Goal: Task Accomplishment & Management: Use online tool/utility

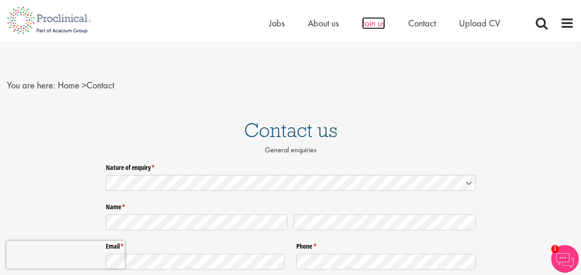
click at [371, 28] on span "Join us" at bounding box center [373, 23] width 23 height 12
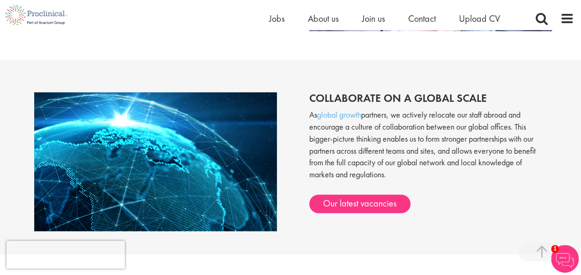
scroll to position [740, 0]
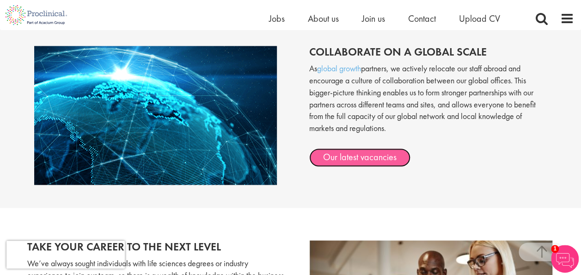
click at [356, 159] on link "Our latest vacancies" at bounding box center [359, 157] width 101 height 18
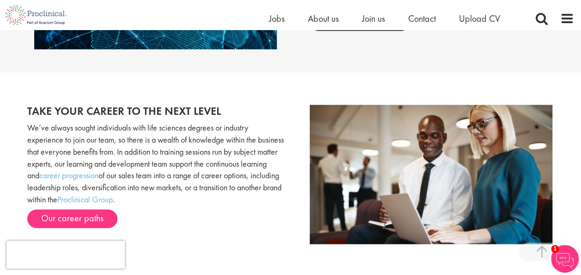
scroll to position [971, 0]
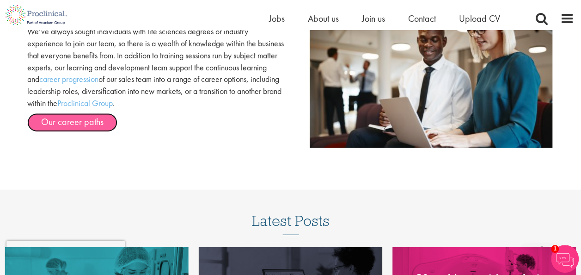
click at [81, 125] on link "Our career paths" at bounding box center [72, 122] width 90 height 18
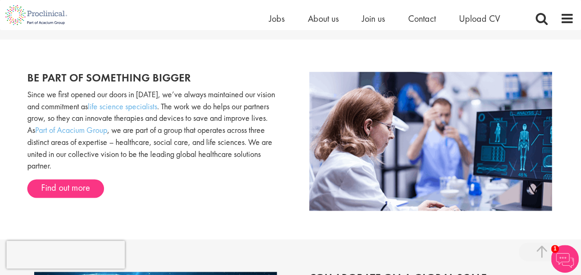
scroll to position [508, 0]
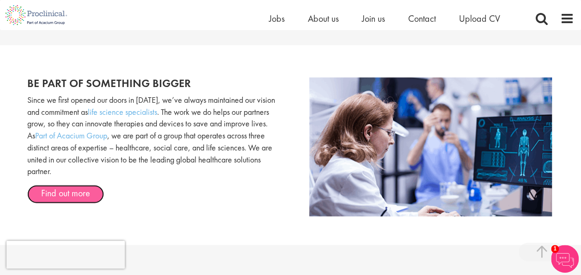
click at [73, 193] on link "Find out more" at bounding box center [65, 193] width 77 height 18
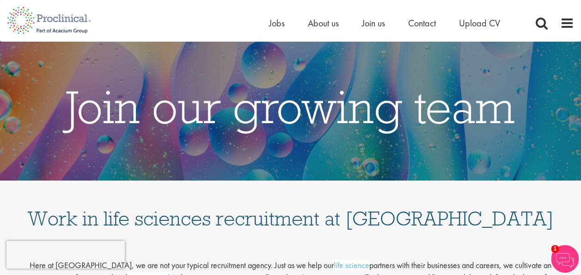
scroll to position [0, 0]
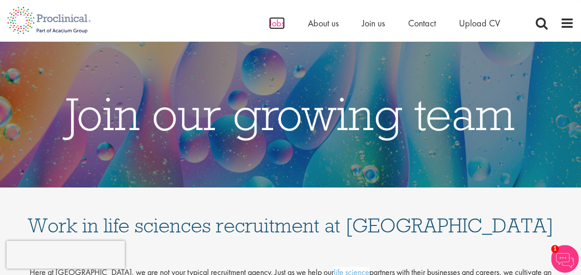
click at [275, 24] on span "Jobs" at bounding box center [277, 23] width 16 height 12
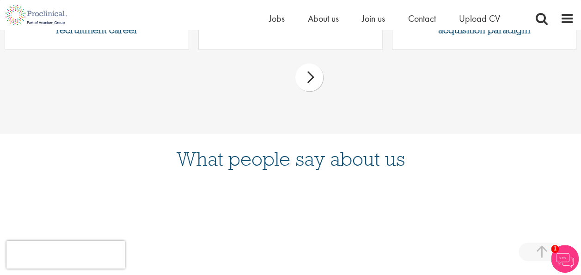
scroll to position [644, 0]
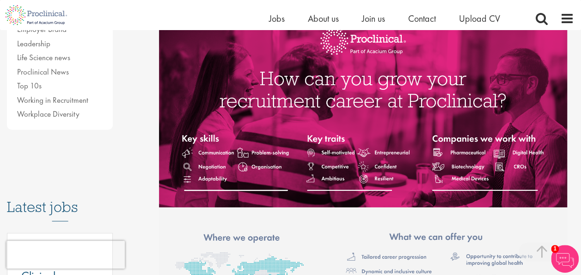
scroll to position [370, 0]
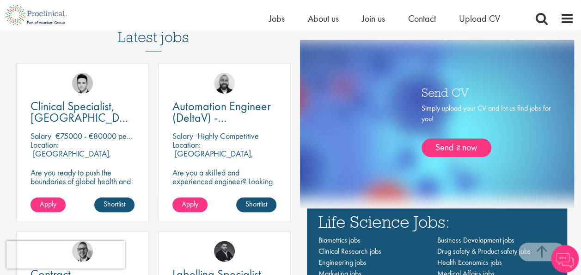
scroll to position [508, 0]
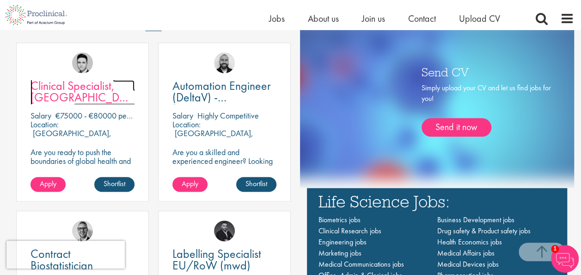
click at [82, 93] on span "Clinical Specialist, [GEOGRAPHIC_DATA] - Cardiac" at bounding box center [86, 97] width 111 height 39
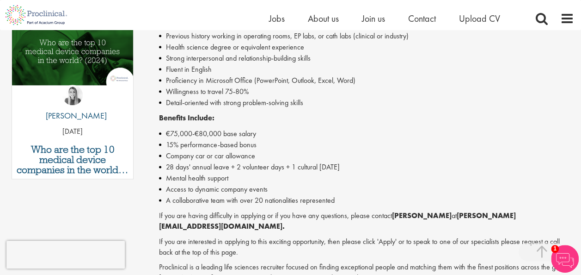
scroll to position [508, 0]
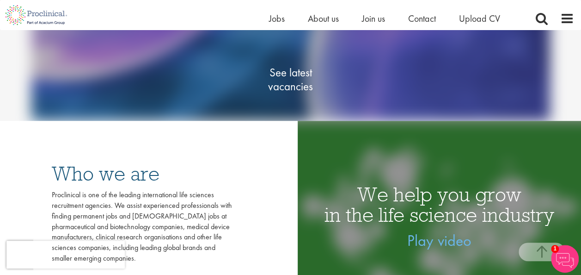
scroll to position [92, 0]
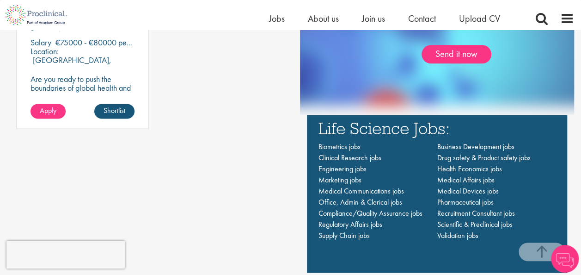
scroll to position [462, 0]
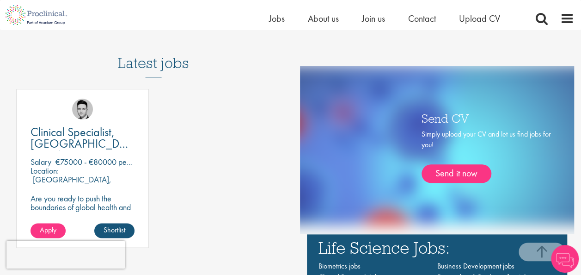
click at [143, 65] on h3 "Latest jobs" at bounding box center [153, 54] width 71 height 45
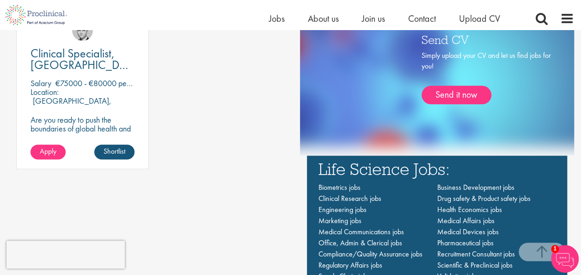
scroll to position [601, 0]
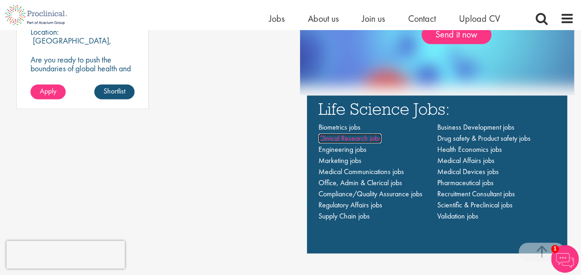
click at [359, 136] on span "Clinical Research jobs" at bounding box center [349, 138] width 63 height 10
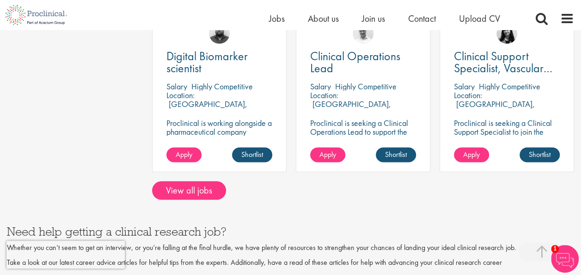
scroll to position [832, 0]
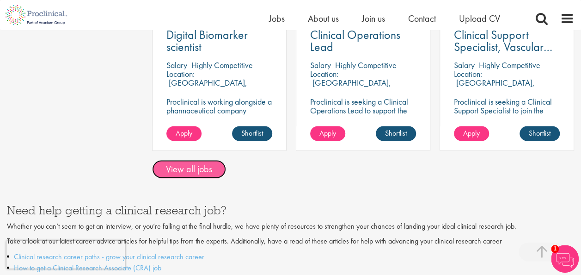
click at [178, 159] on link "View all jobs" at bounding box center [189, 168] width 74 height 18
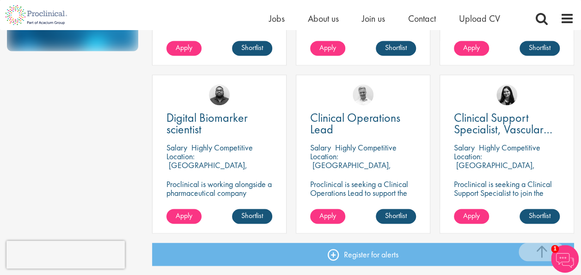
scroll to position [740, 0]
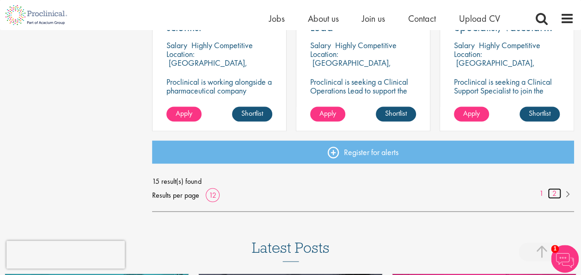
click at [557, 193] on link "2" at bounding box center [554, 193] width 13 height 11
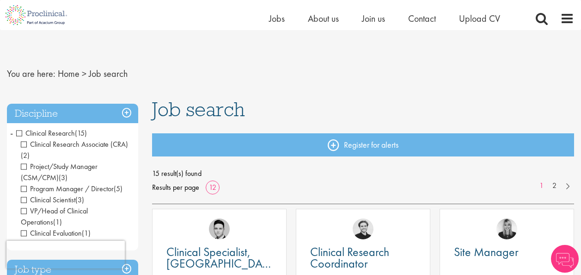
scroll to position [742, 0]
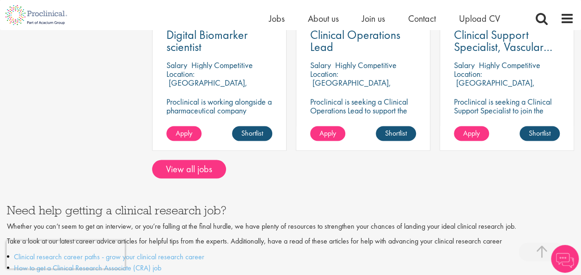
scroll to position [832, 0]
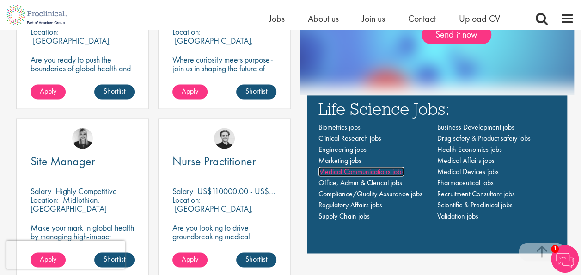
click at [366, 172] on span "Medical Communications jobs" at bounding box center [361, 171] width 86 height 10
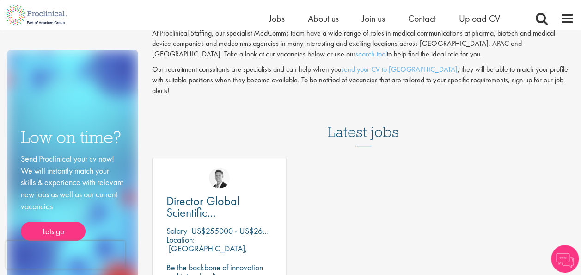
scroll to position [139, 0]
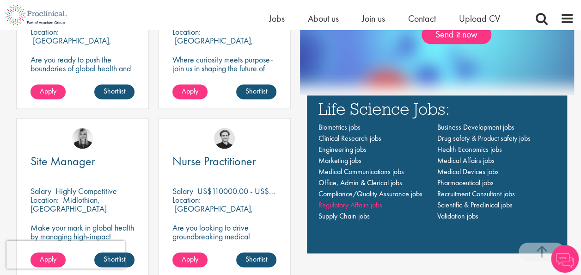
scroll to position [601, 0]
click at [357, 207] on span "Regulatory Affairs jobs" at bounding box center [350, 205] width 64 height 10
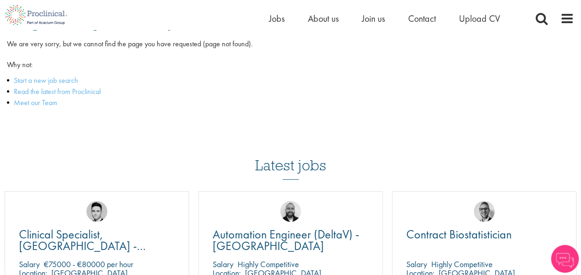
scroll to position [46, 0]
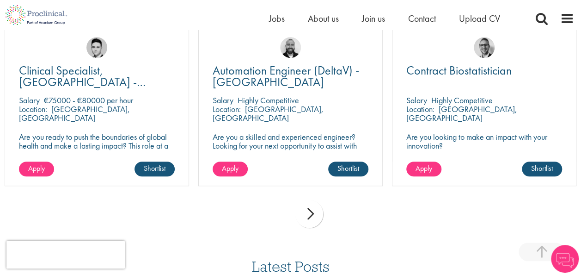
scroll to position [277, 0]
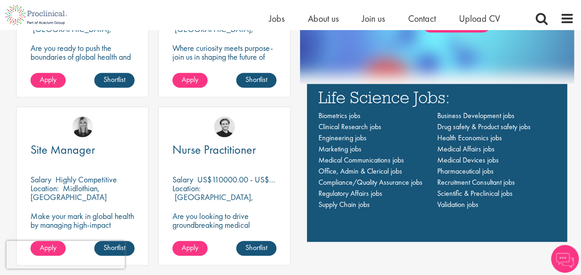
scroll to position [601, 0]
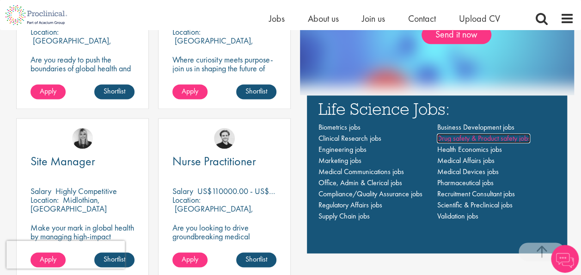
click at [464, 138] on span "Drug safety & Product safety jobs" at bounding box center [483, 138] width 93 height 10
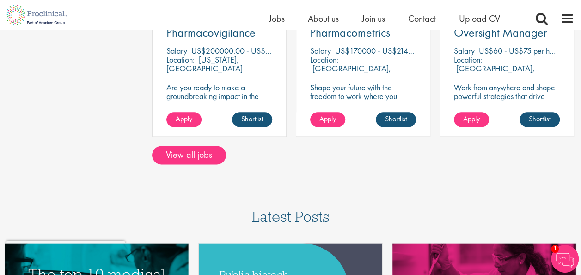
scroll to position [462, 0]
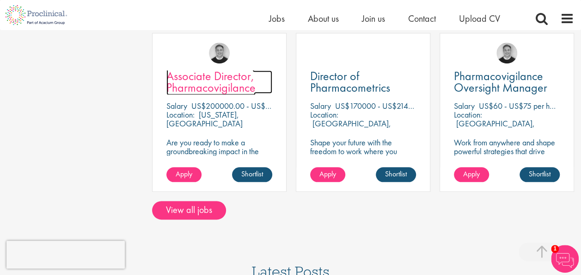
click at [226, 85] on span "Associate Director, Pharmacovigilance" at bounding box center [210, 81] width 89 height 27
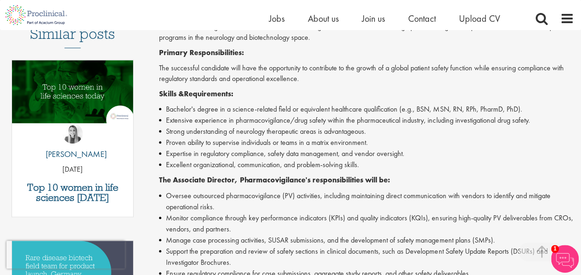
scroll to position [277, 0]
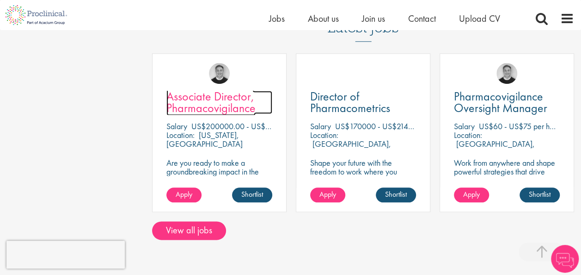
click at [197, 96] on span "Associate Director, Pharmacovigilance" at bounding box center [210, 101] width 89 height 27
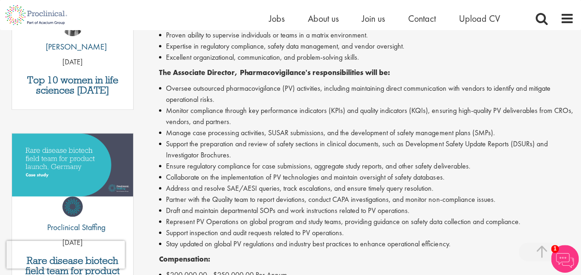
scroll to position [416, 0]
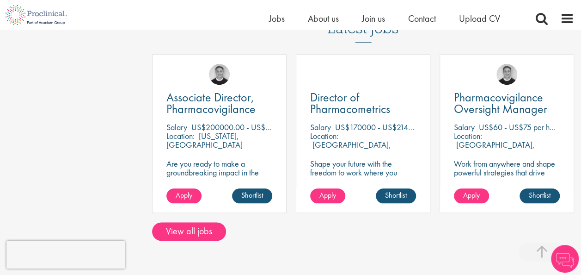
scroll to position [396, 0]
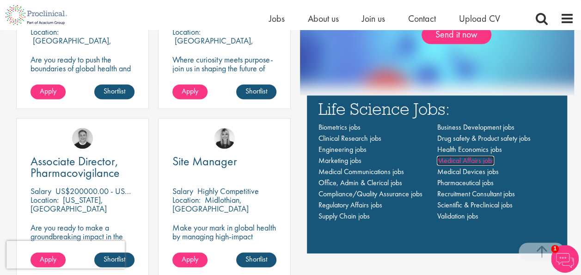
click at [471, 159] on span "Medical Affairs jobs" at bounding box center [465, 160] width 57 height 10
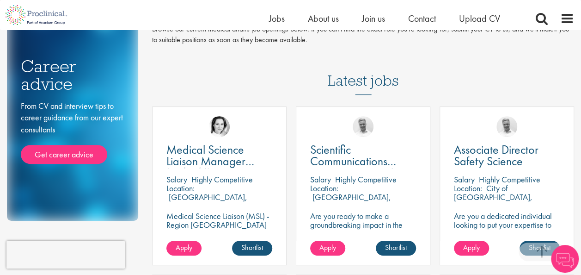
scroll to position [185, 0]
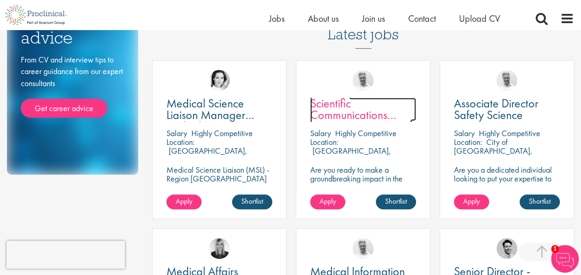
click at [353, 104] on link "Scientific Communications Manager - Oncology" at bounding box center [363, 109] width 106 height 23
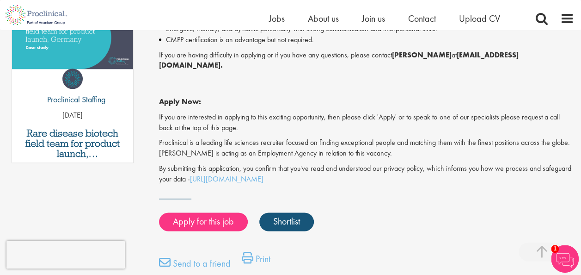
scroll to position [601, 0]
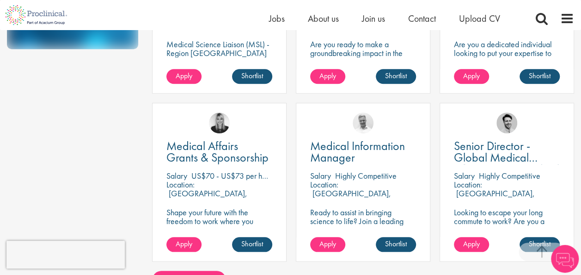
scroll to position [324, 0]
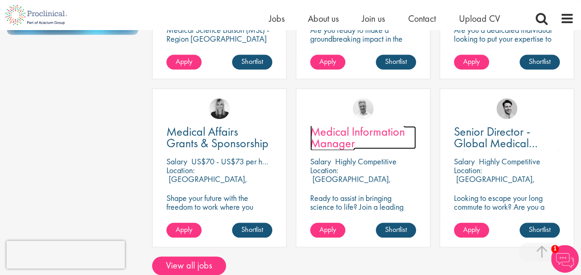
click at [340, 137] on span "Medical Information Manager" at bounding box center [357, 136] width 95 height 27
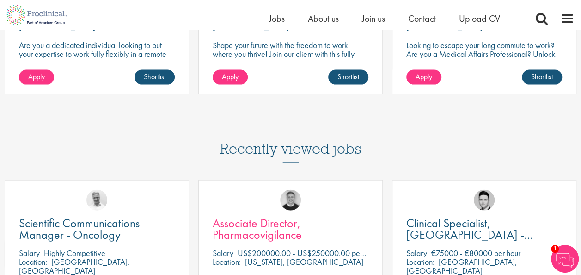
scroll to position [924, 0]
